Goal: Contribute content: Add original content to the website for others to see

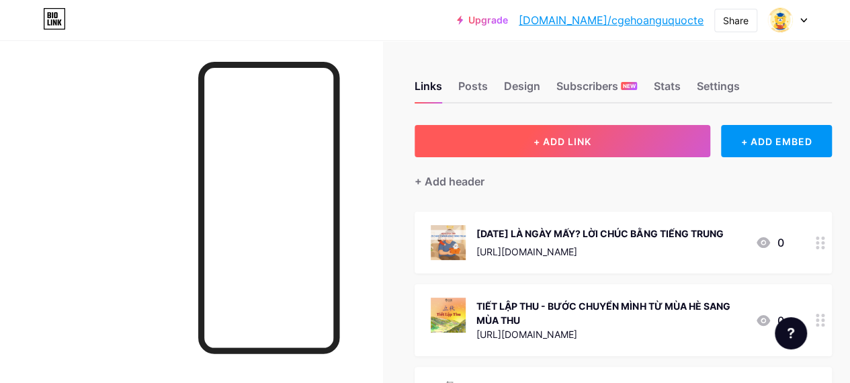
click at [488, 138] on button "+ ADD LINK" at bounding box center [562, 141] width 296 height 32
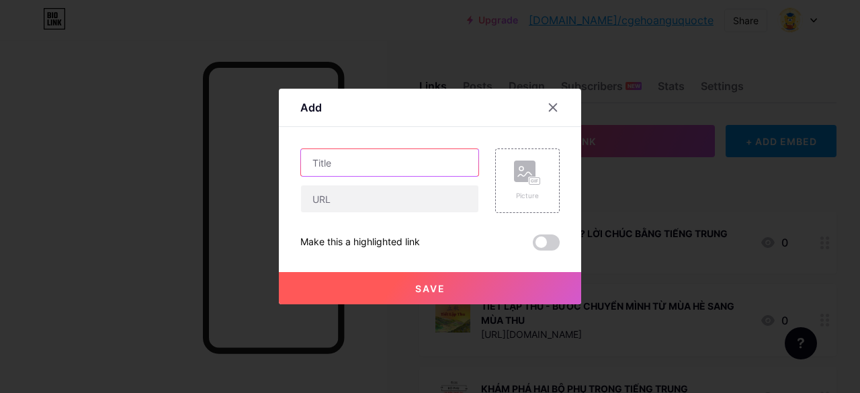
click at [406, 162] on input "text" at bounding box center [389, 162] width 177 height 27
click at [333, 166] on input "text" at bounding box center [389, 162] width 177 height 27
paste input "BỘ VÕNG TRONG TIẾNG TRUNG: Ý NGHĨA VÀ TỪ VỰNG ỨNG DỤNG"
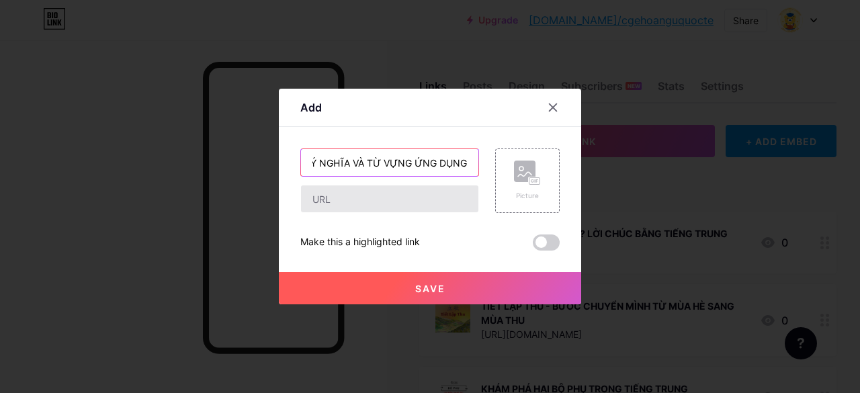
type input "BỘ VÕNG TRONG TIẾNG TRUNG: Ý NGHĨA VÀ TỪ VỰNG ỨNG DỤNG"
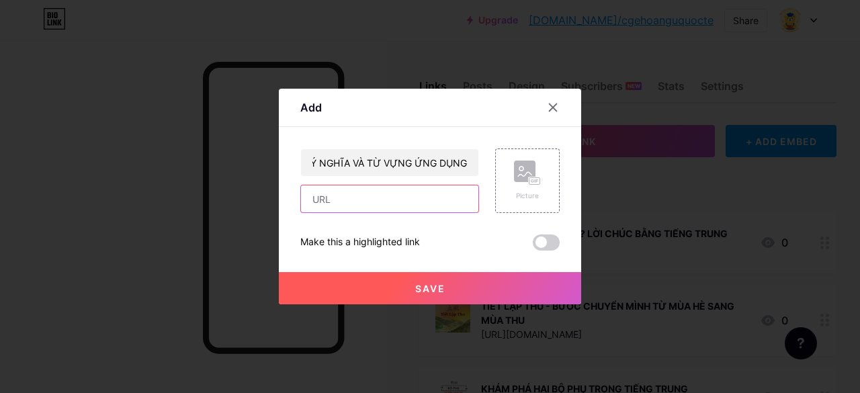
scroll to position [0, 0]
click at [339, 193] on input "text" at bounding box center [389, 198] width 177 height 27
click at [335, 202] on input "text" at bounding box center [389, 198] width 177 height 27
paste input "[URL][DOMAIN_NAME]"
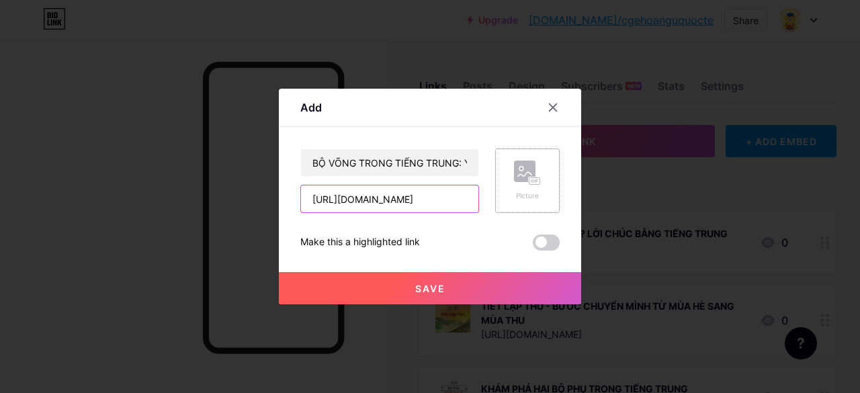
type input "[URL][DOMAIN_NAME]"
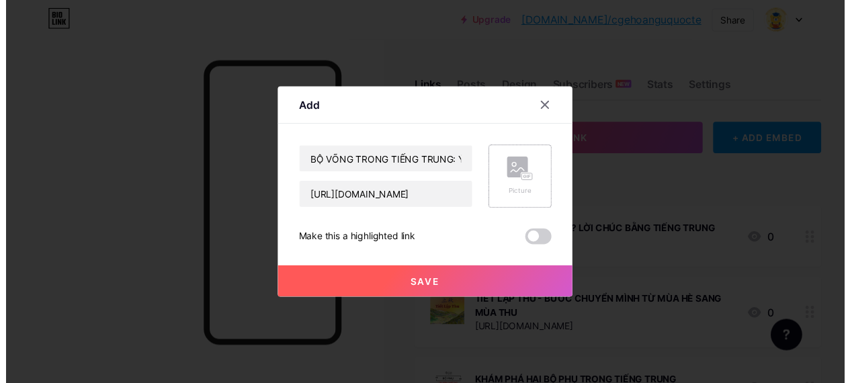
scroll to position [0, 0]
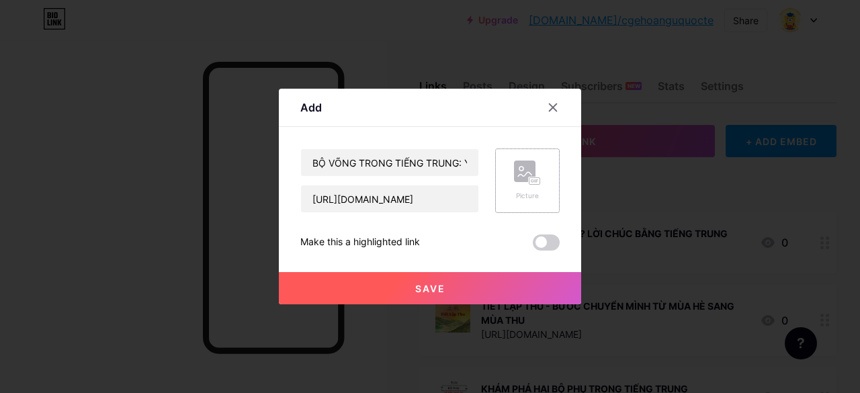
click at [514, 169] on rect at bounding box center [524, 171] width 21 height 21
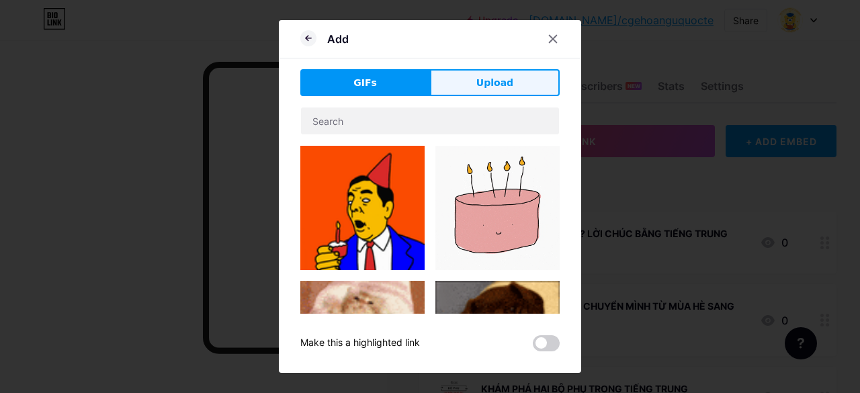
click at [511, 84] on button "Upload" at bounding box center [495, 82] width 130 height 27
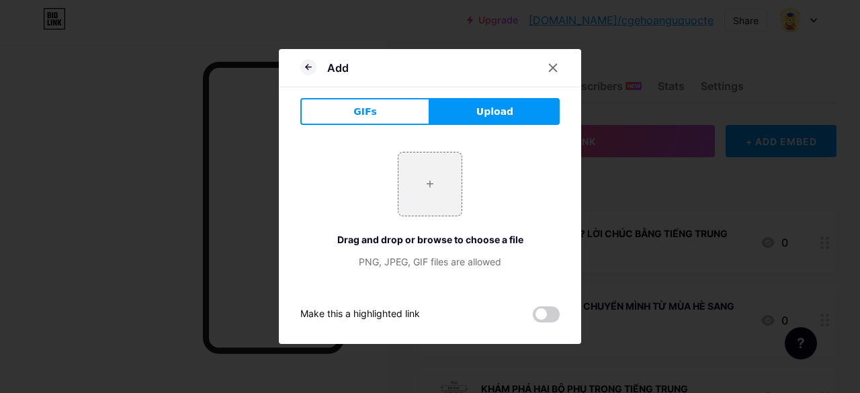
click at [458, 108] on button "Upload" at bounding box center [495, 111] width 130 height 27
click at [437, 184] on input "file" at bounding box center [429, 183] width 63 height 63
type input "C:\fakepath\bo-vong-trong-tieng-trung-1.jpg"
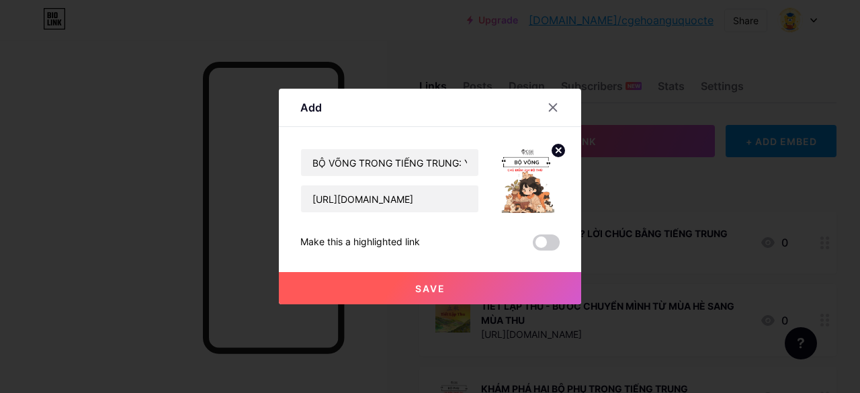
click at [420, 281] on button "Save" at bounding box center [430, 288] width 302 height 32
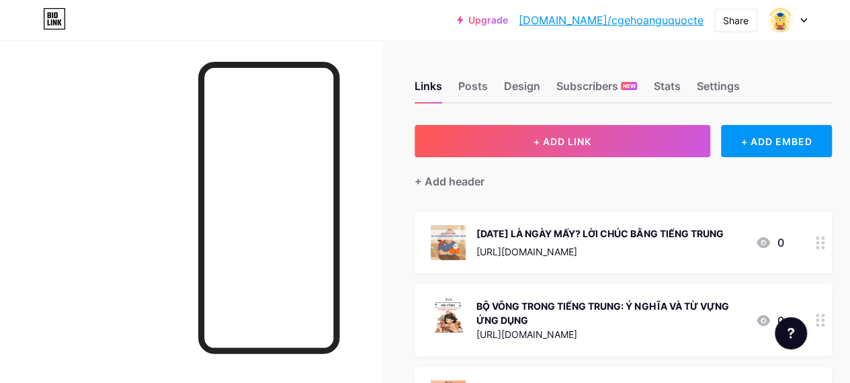
click at [826, 253] on div at bounding box center [820, 243] width 23 height 62
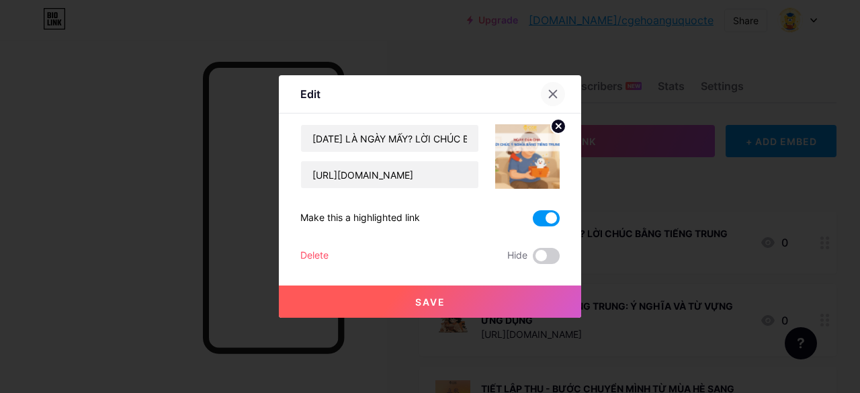
click at [549, 93] on icon at bounding box center [552, 94] width 7 height 7
